Goal: Complete application form

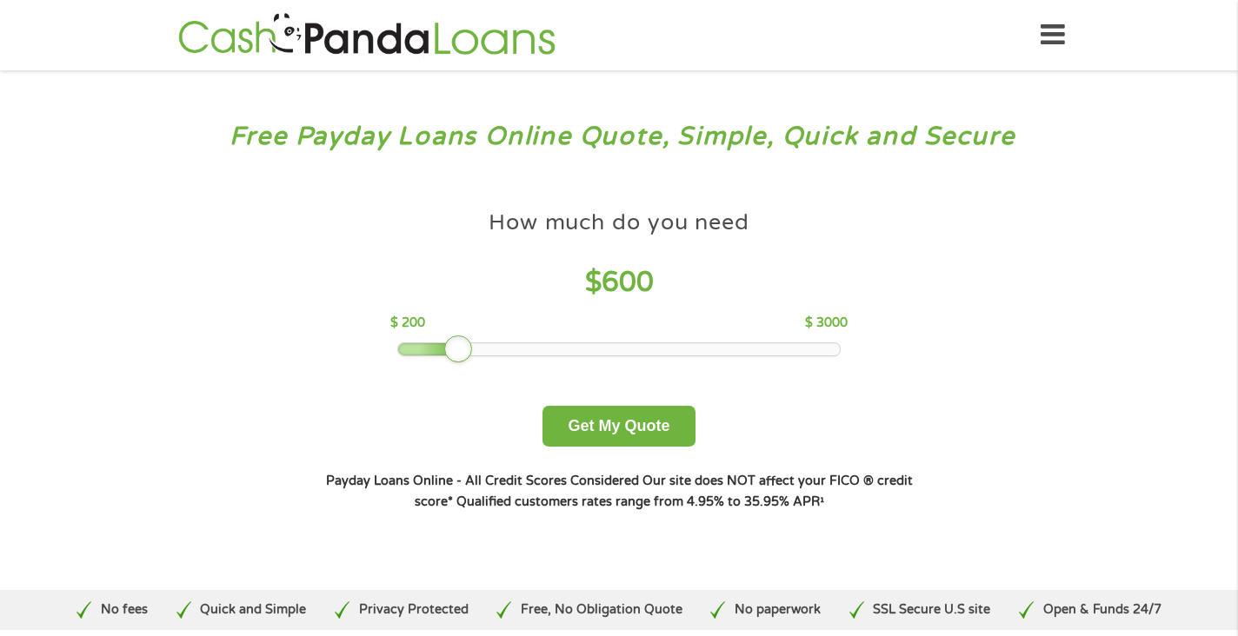
drag, startPoint x: 521, startPoint y: 353, endPoint x: 446, endPoint y: 347, distance: 75.0
click at [446, 347] on div at bounding box center [458, 350] width 28 height 28
click at [610, 433] on button "Get My Quote" at bounding box center [618, 426] width 152 height 41
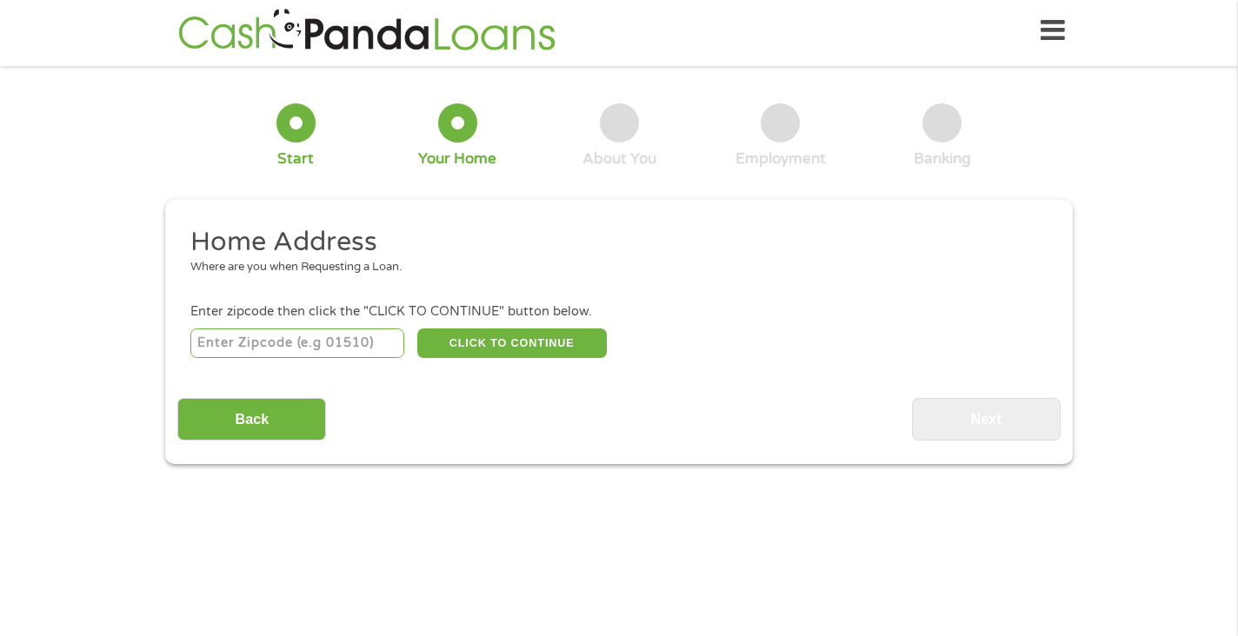
scroll to position [7, 7]
click at [346, 343] on input "number" at bounding box center [297, 344] width 215 height 30
type input "37127"
click at [456, 337] on button "CLICK TO CONTINUE" at bounding box center [512, 344] width 190 height 30
type input "37127"
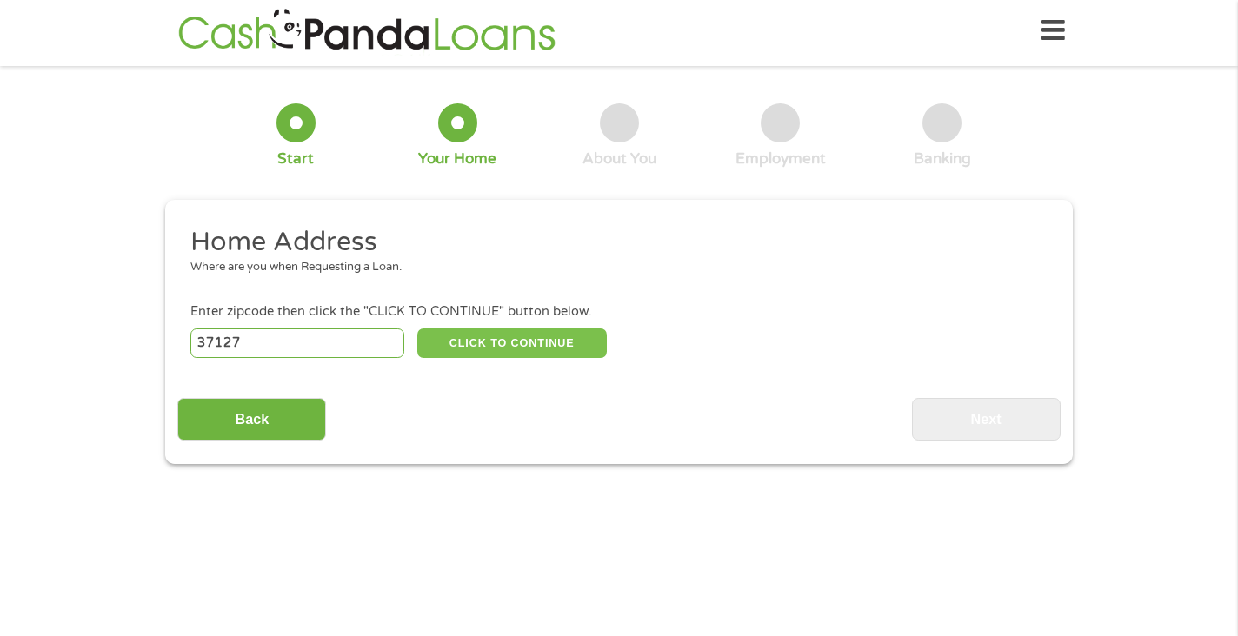
type input "Murfreesboro"
select select "[US_STATE]"
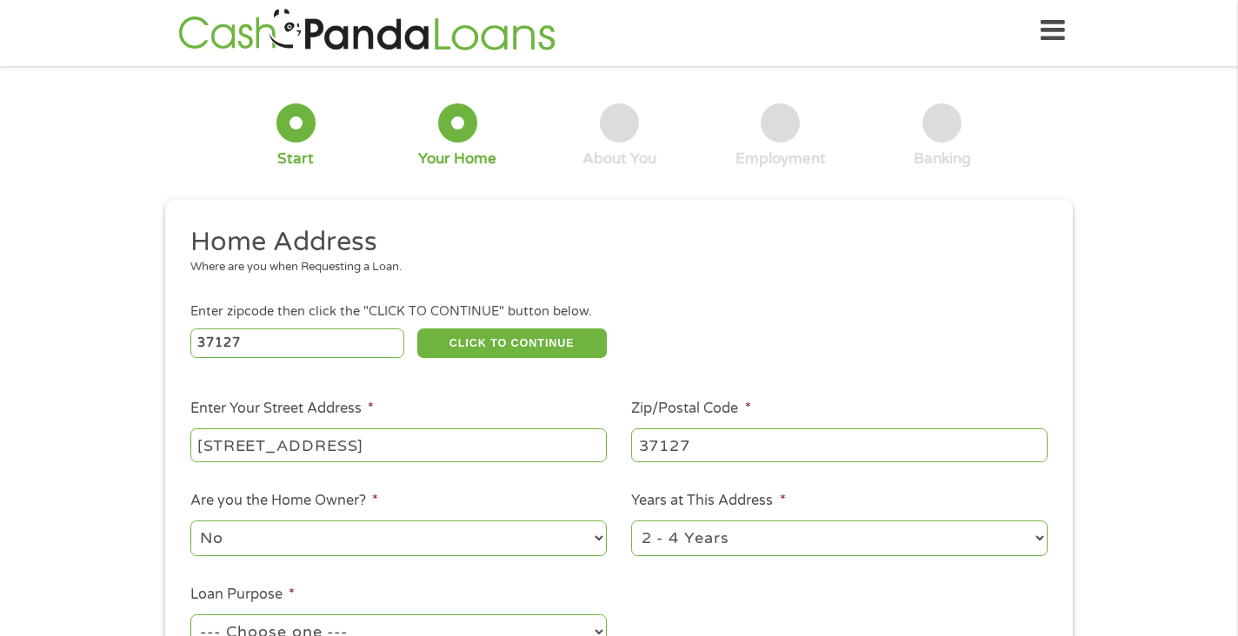
type input "[STREET_ADDRESS]"
select select "12months"
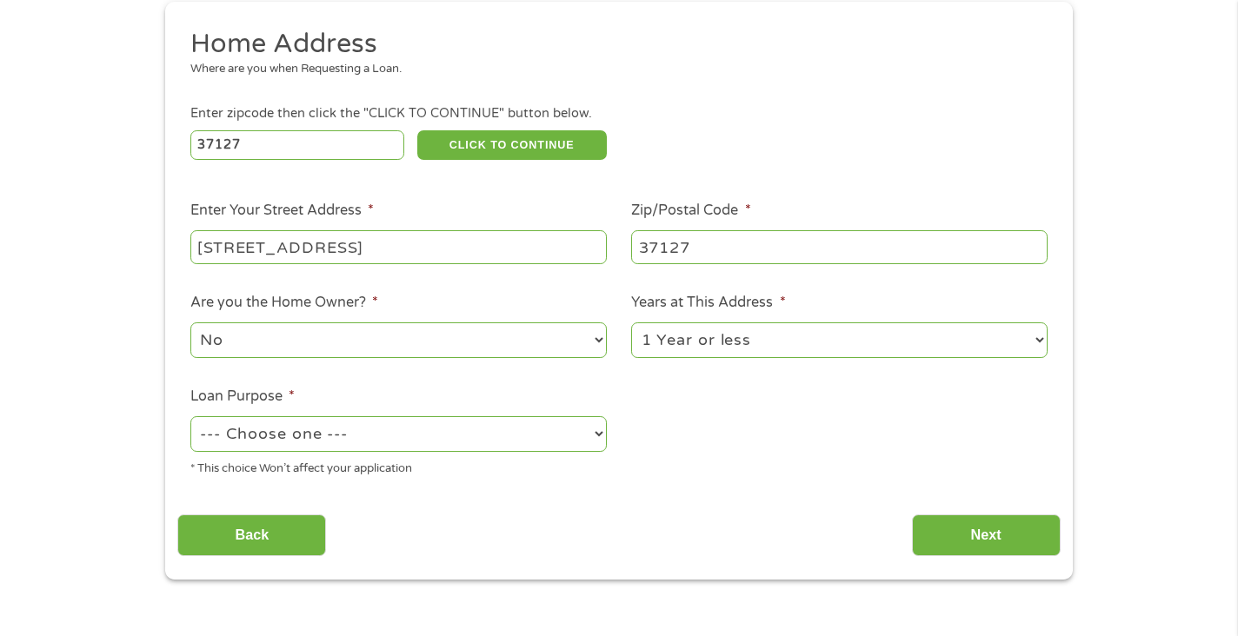
scroll to position [223, 0]
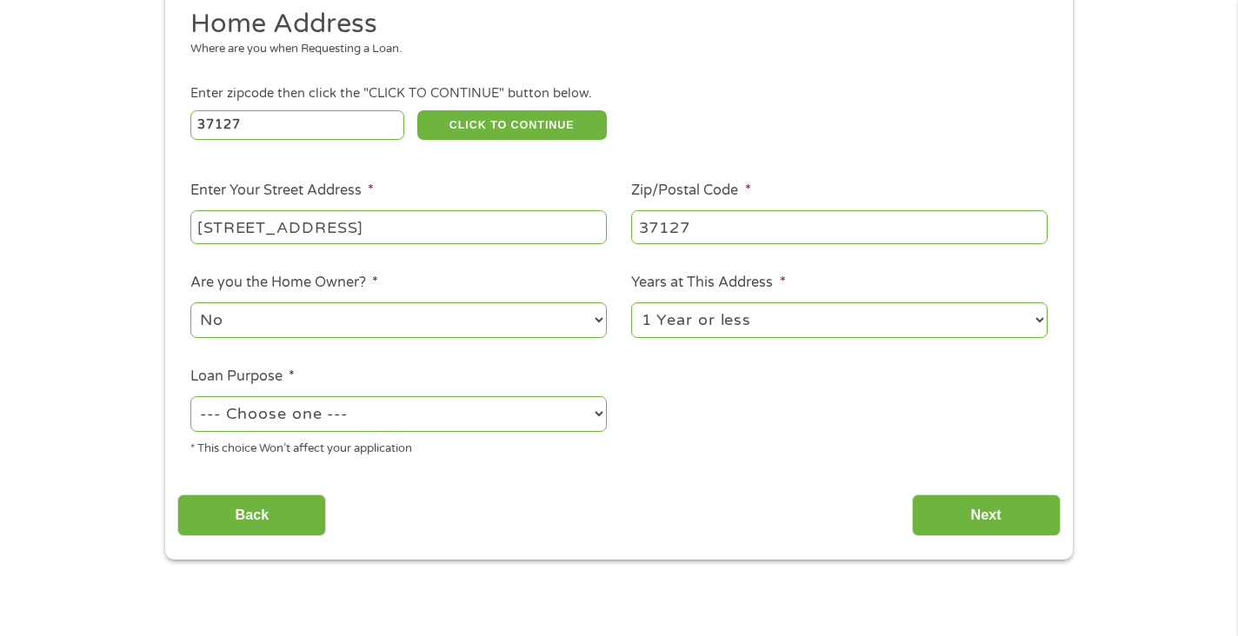
select select "paybills"
click at [489, 223] on input "[STREET_ADDRESS]" at bounding box center [398, 226] width 416 height 33
type input "[STREET_ADDRESS]"
click at [948, 507] on input "Next" at bounding box center [986, 516] width 149 height 43
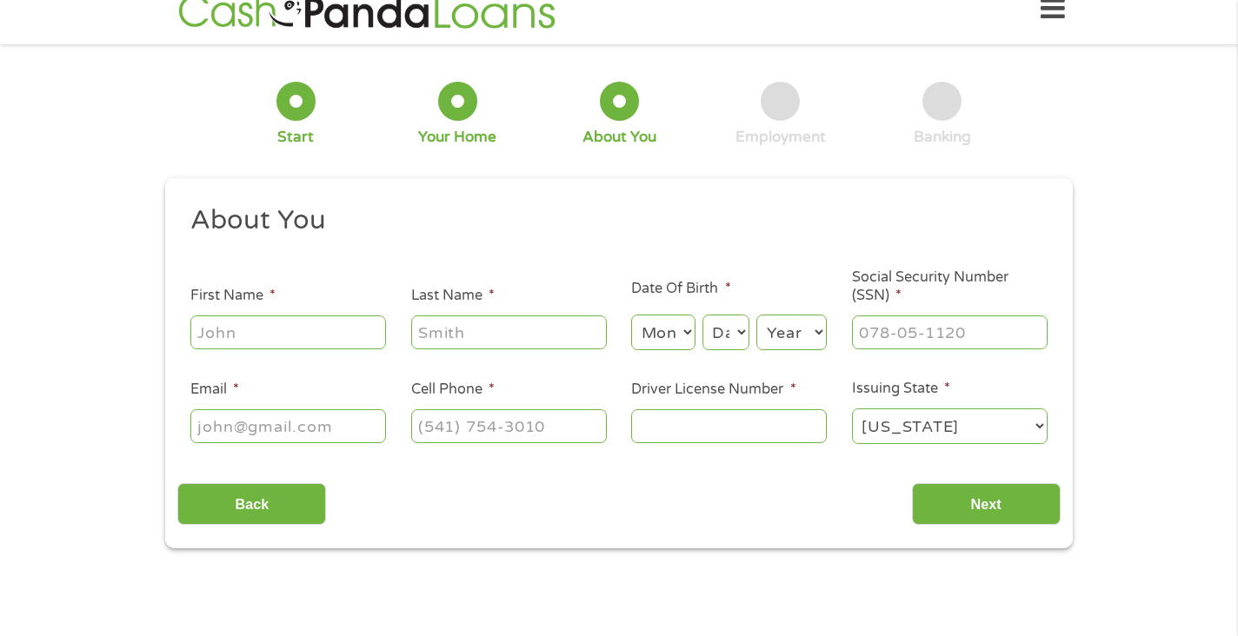
scroll to position [4, 0]
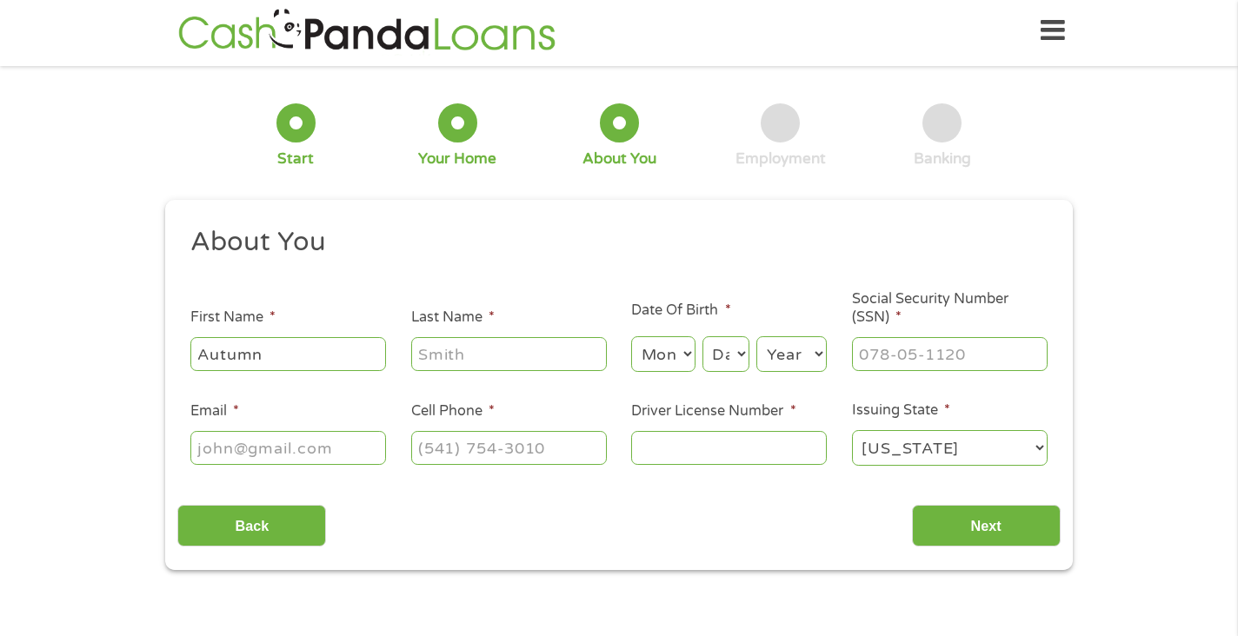
type input "Autumn"
type input "[PERSON_NAME]"
select select "12"
select select "21"
select select "2001"
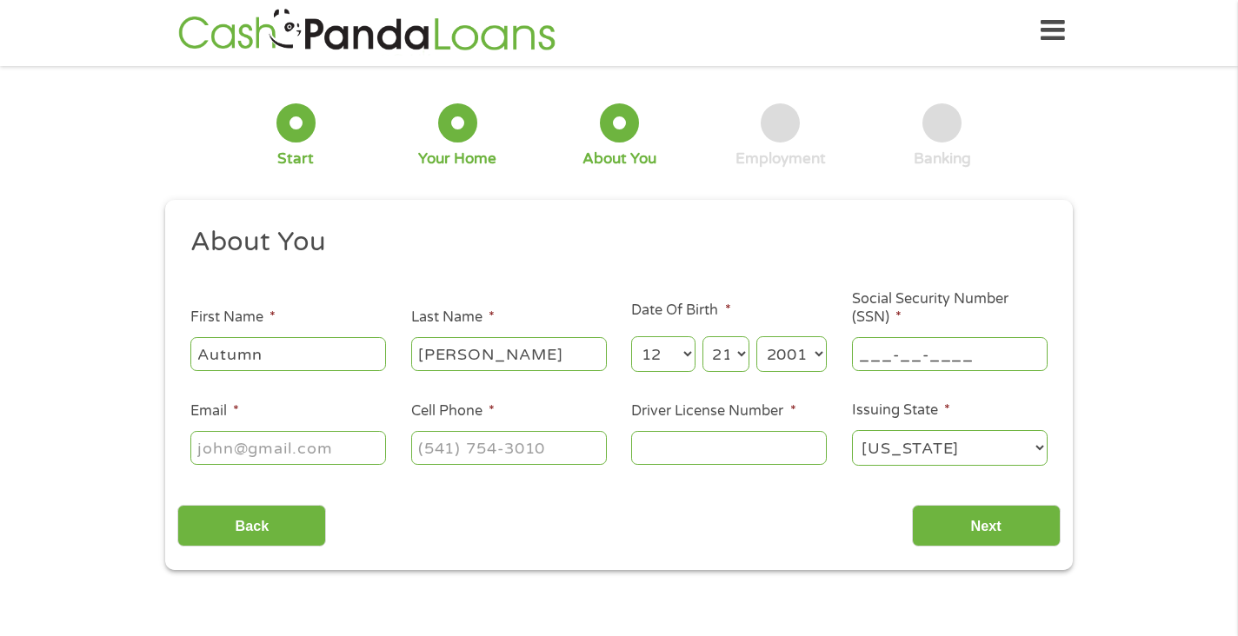
click at [886, 356] on input "___-__-____" at bounding box center [950, 353] width 196 height 33
type input "353-98-3882"
type input "autumnsprad"
